Goal: Information Seeking & Learning: Understand process/instructions

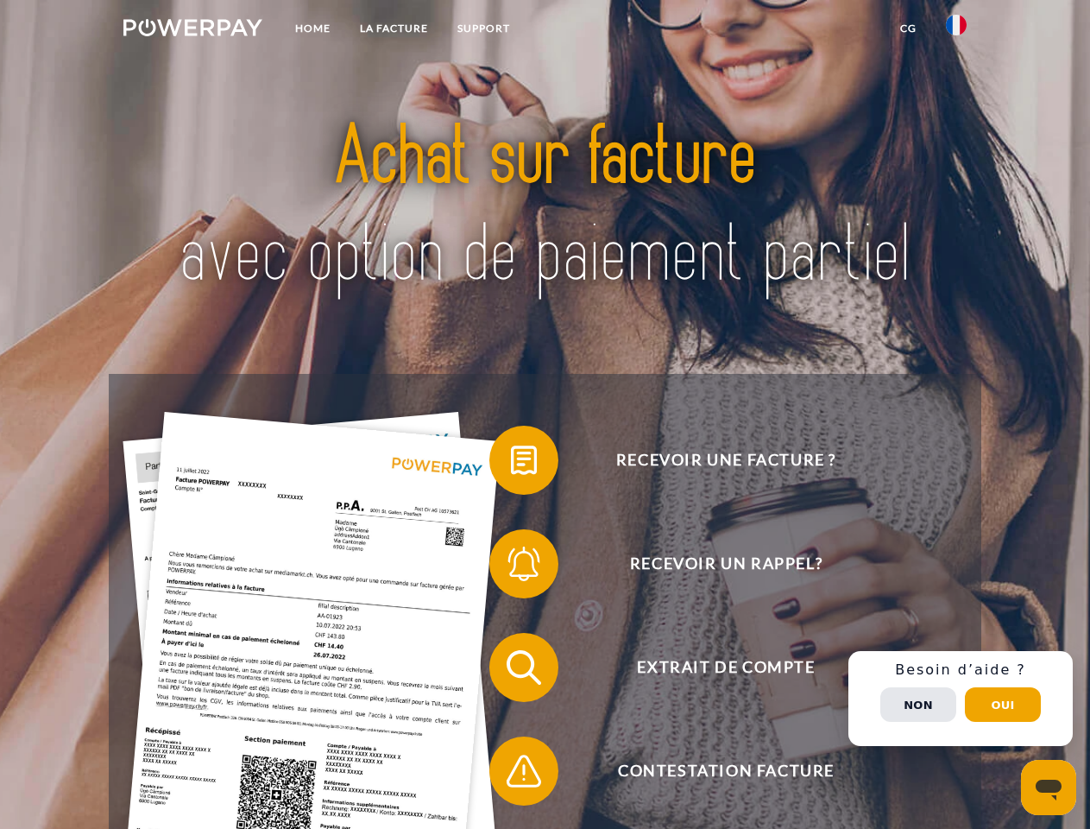
click at [193, 30] on img at bounding box center [192, 27] width 139 height 17
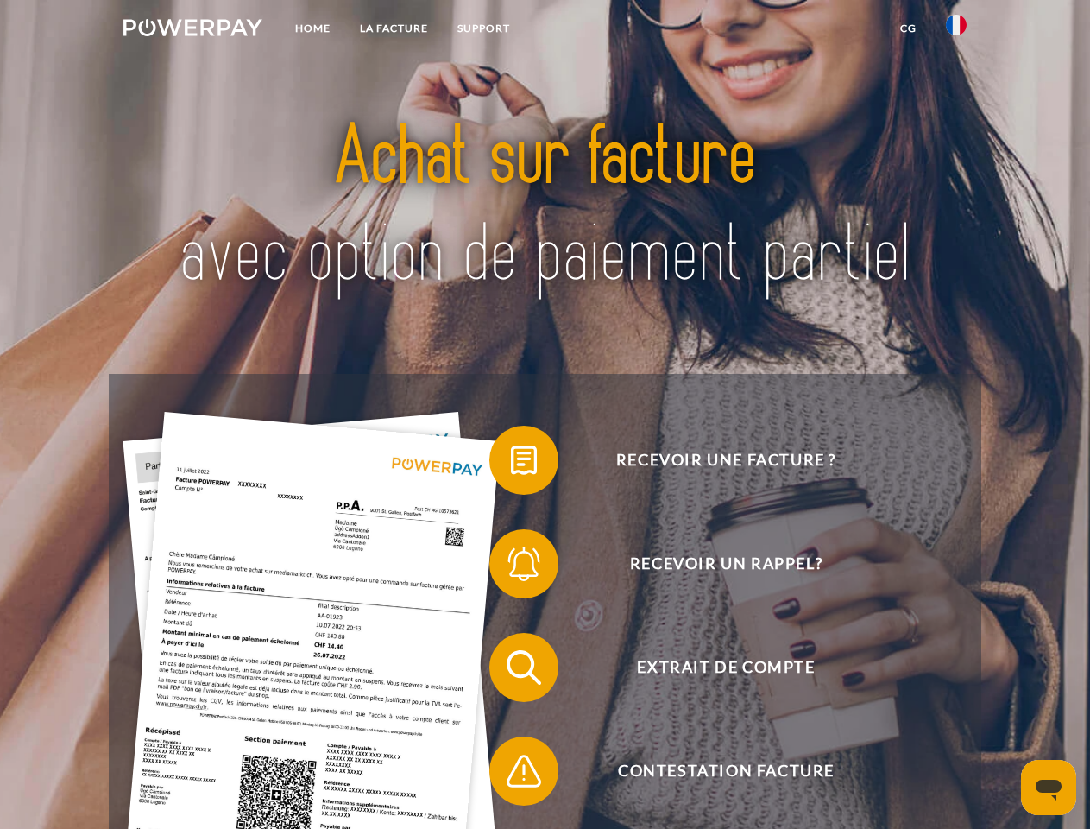
click at [957, 30] on img at bounding box center [956, 25] width 21 height 21
click at [908, 28] on link "CG" at bounding box center [909, 28] width 46 height 31
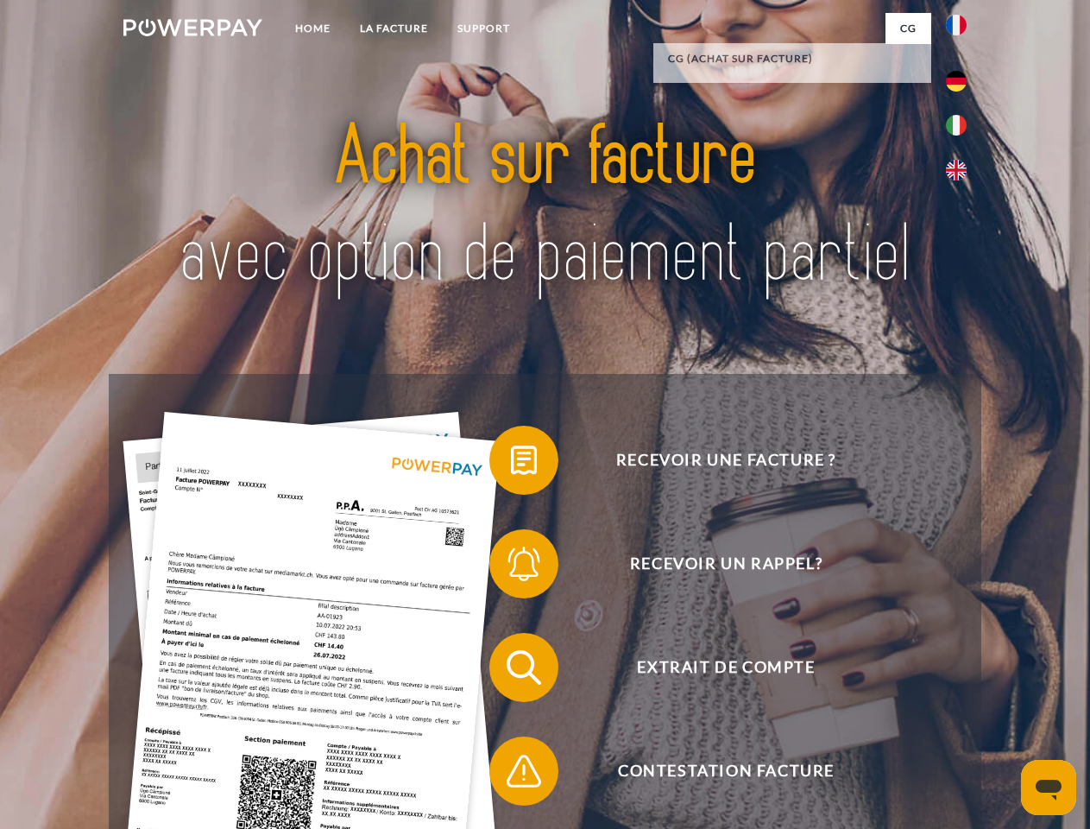
click at [511, 464] on span at bounding box center [498, 460] width 86 height 86
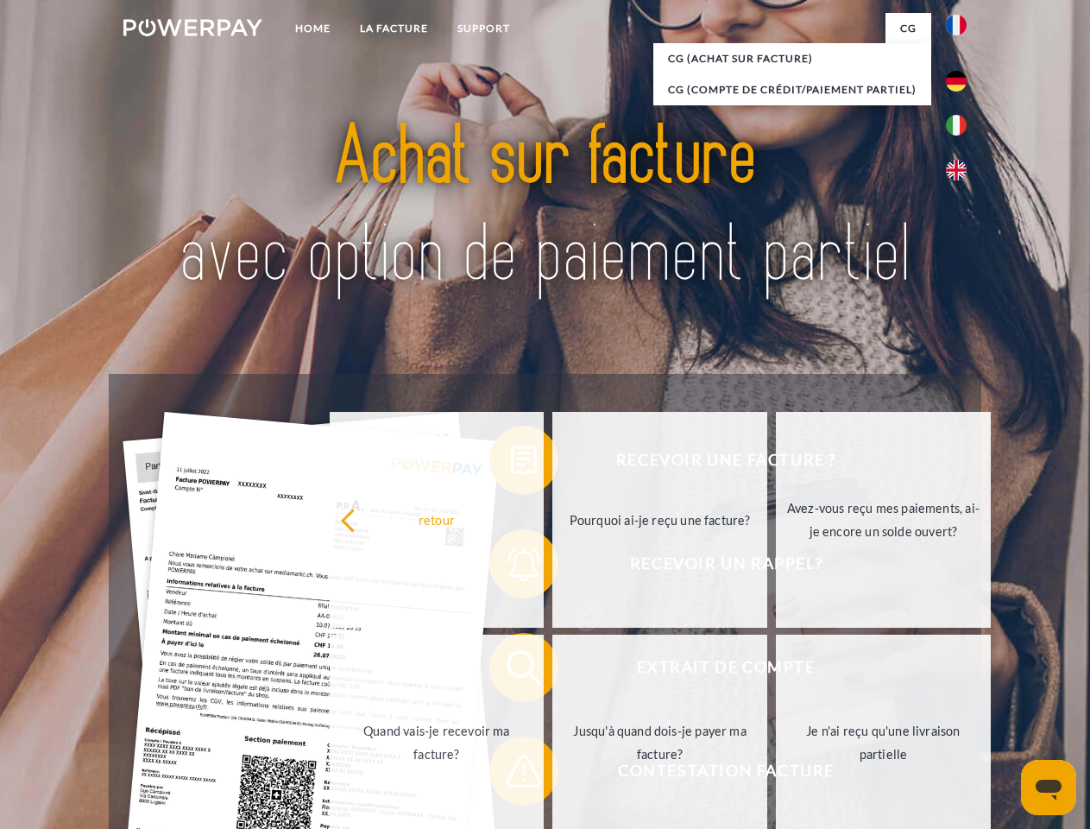
click at [511, 567] on div "Recevoir une facture ? Recevoir un rappel? Extrait de compte retour" at bounding box center [545, 719] width 872 height 691
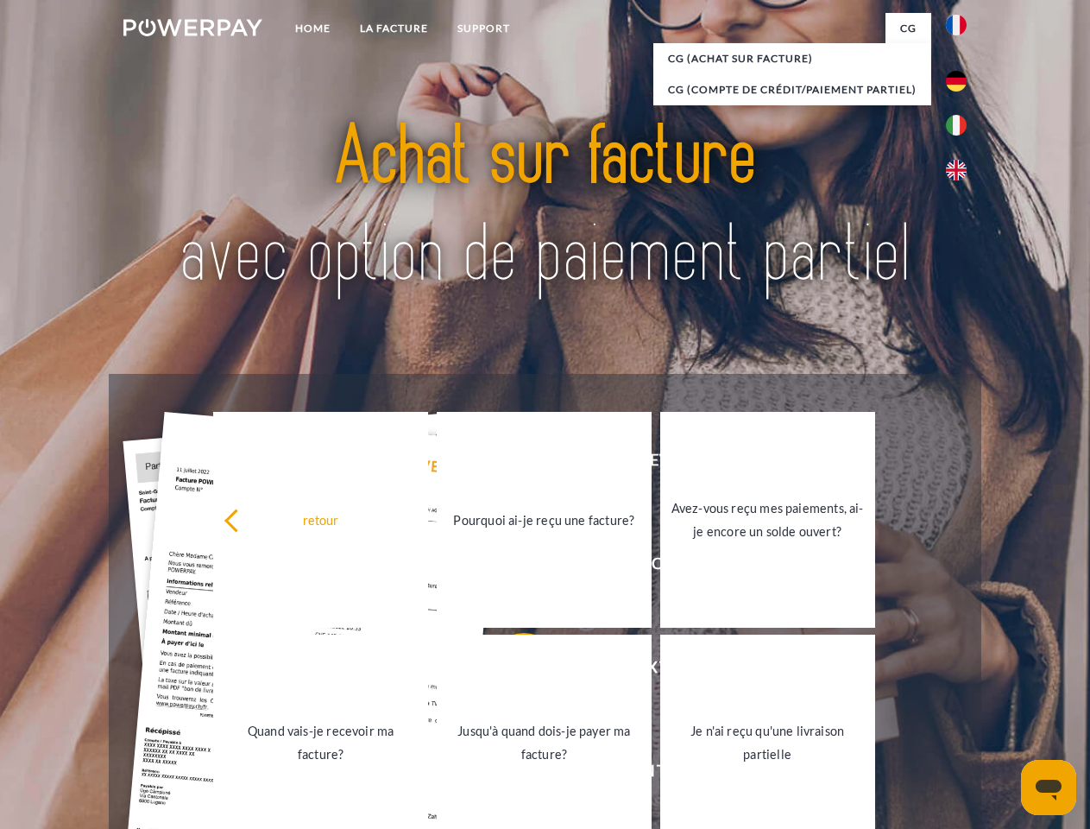
click at [511, 671] on link "Jusqu'à quand dois-je payer ma facture?" at bounding box center [544, 743] width 215 height 216
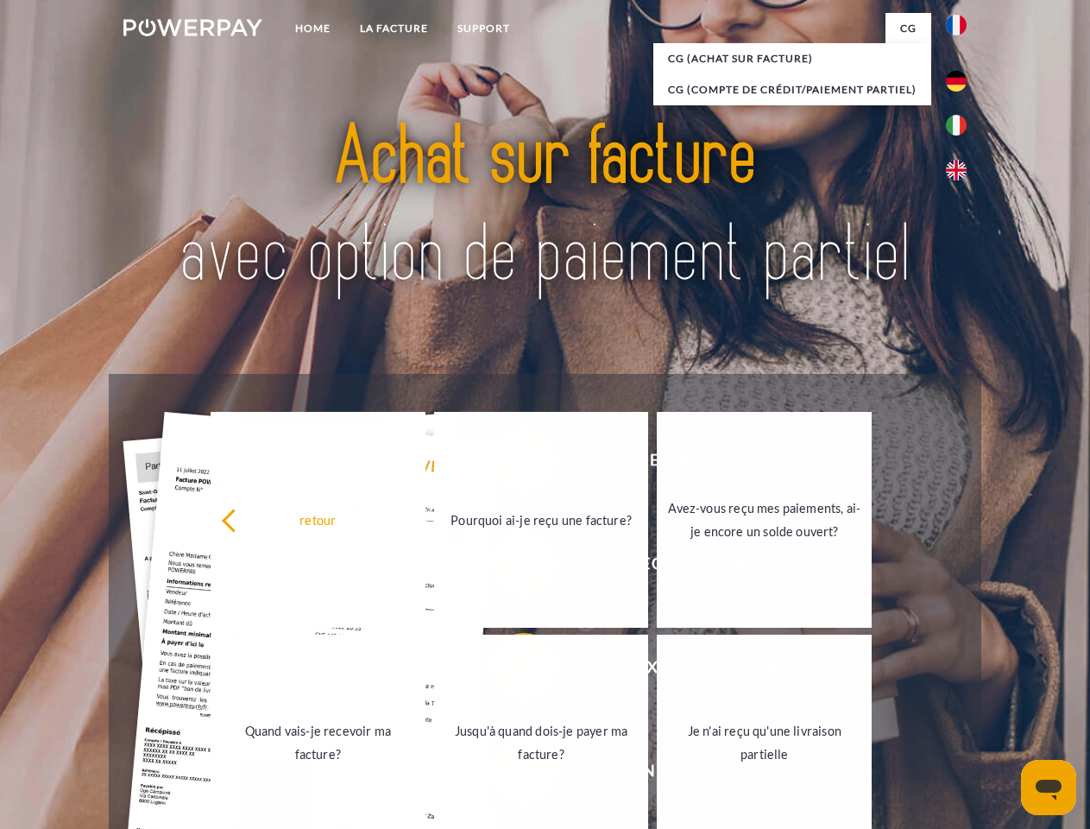
click at [511, 774] on link "Jusqu'à quand dois-je payer ma facture?" at bounding box center [541, 743] width 215 height 216
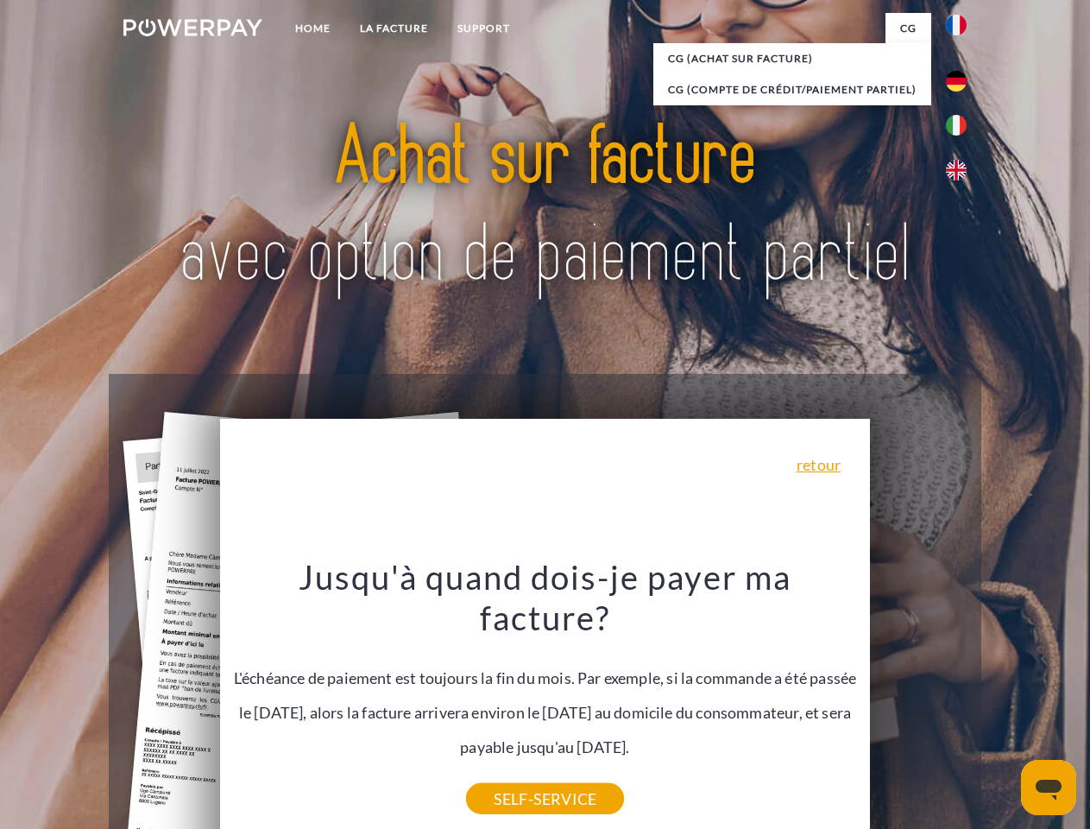
click at [919, 702] on span "Extrait de compte" at bounding box center [726, 667] width 423 height 69
click at [1003, 705] on header "Home LA FACTURE Support" at bounding box center [545, 596] width 1090 height 1192
